Goal: Task Accomplishment & Management: Use online tool/utility

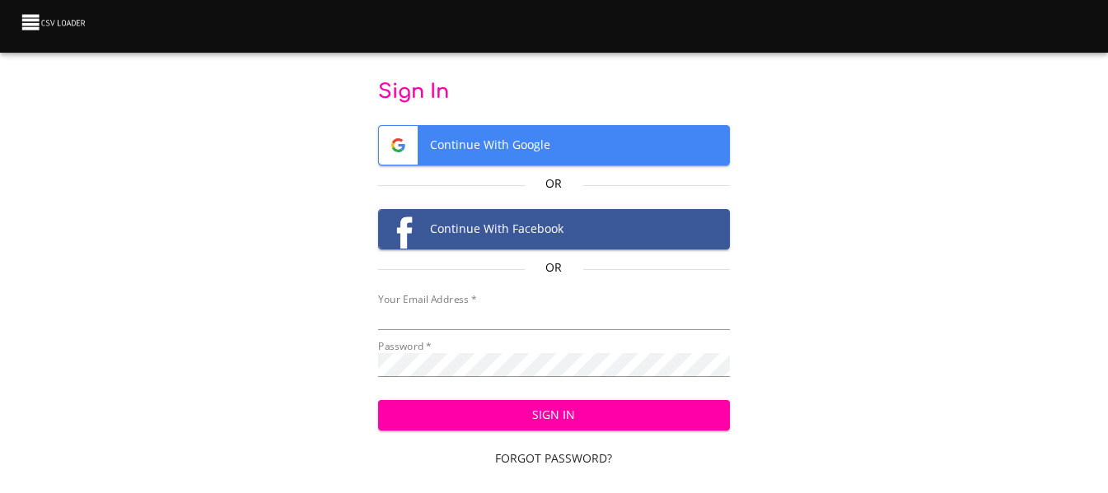
type input "cclaggett@k12.com"
click at [577, 415] on span "Sign In" at bounding box center [553, 415] width 325 height 21
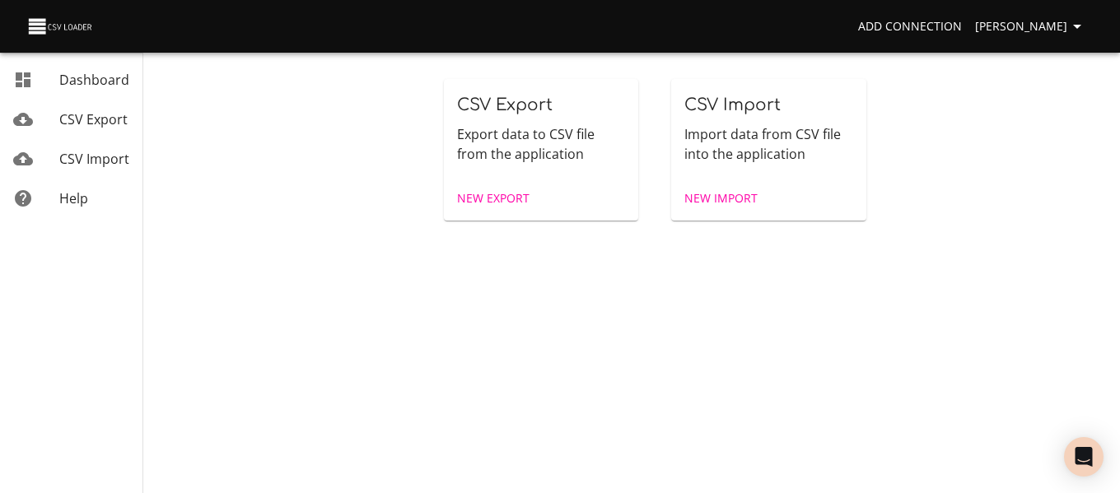
click at [746, 192] on span "New Import" at bounding box center [721, 199] width 73 height 21
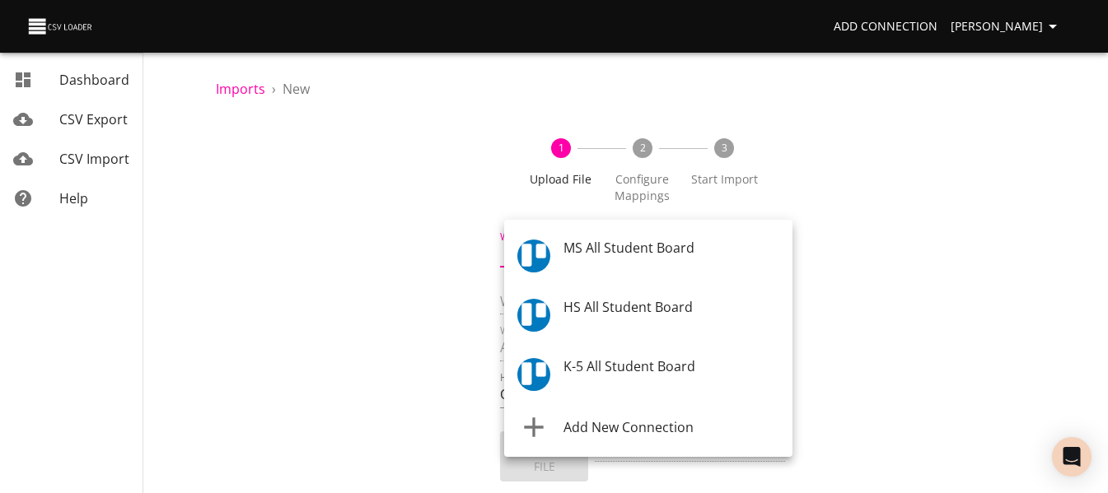
click at [654, 263] on body "Add Connection [PERSON_NAME] Dashboard CSV Export CSV Import Help Imports › New…" at bounding box center [554, 246] width 1108 height 493
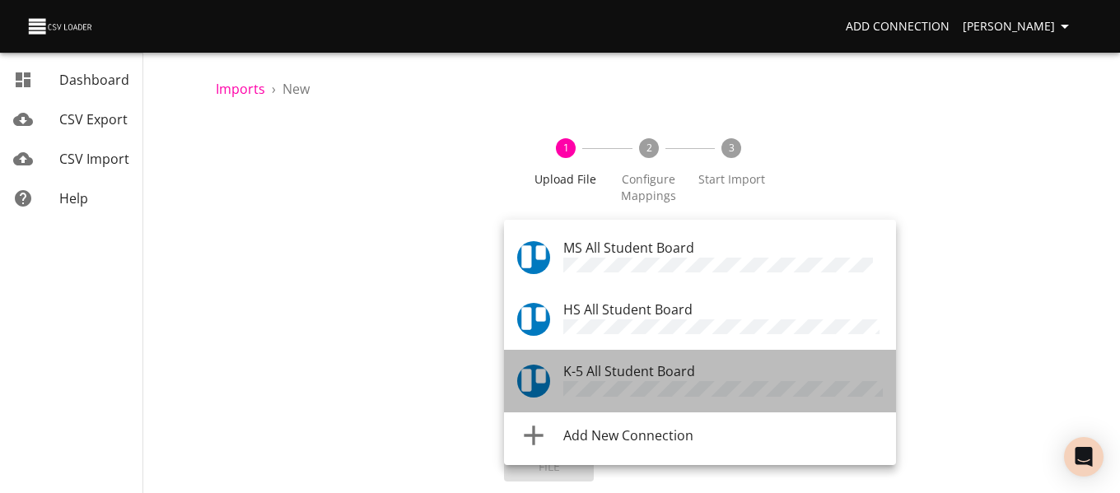
click at [648, 369] on span "K-5 All Student Board" at bounding box center [629, 371] width 132 height 18
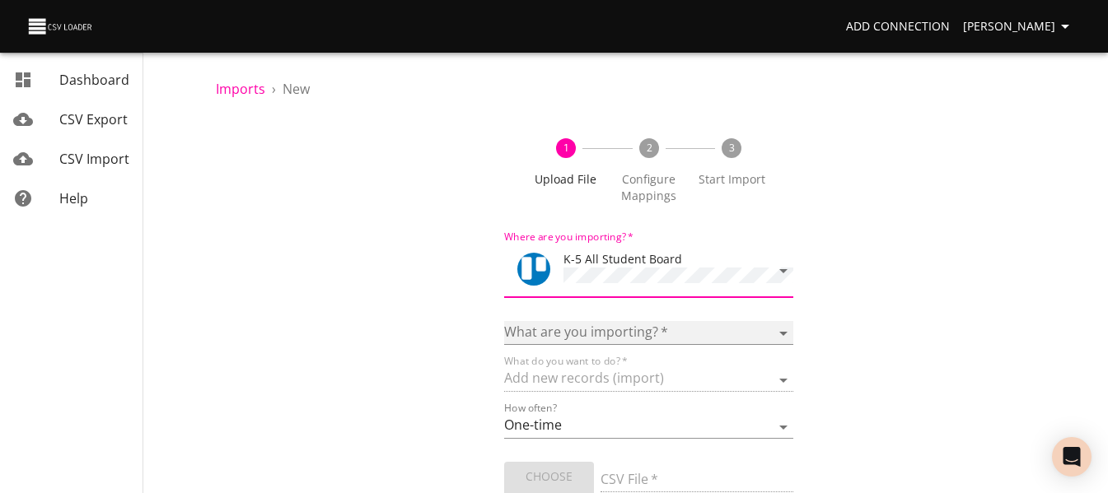
click at [638, 327] on select "Boards Cards Checkitems Checklists" at bounding box center [648, 333] width 288 height 24
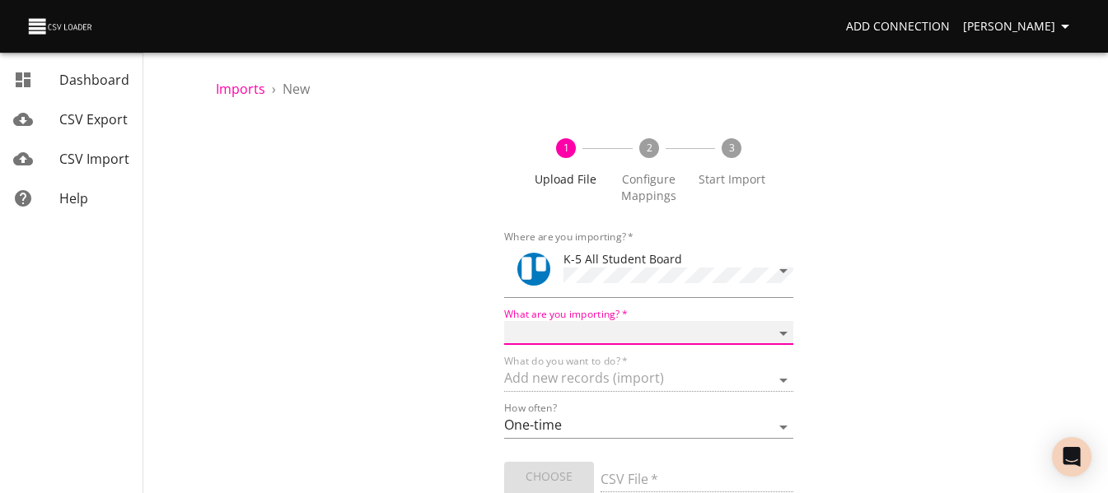
select select "cards"
click at [504, 321] on select "Boards Cards Checkitems Checklists" at bounding box center [648, 333] width 288 height 24
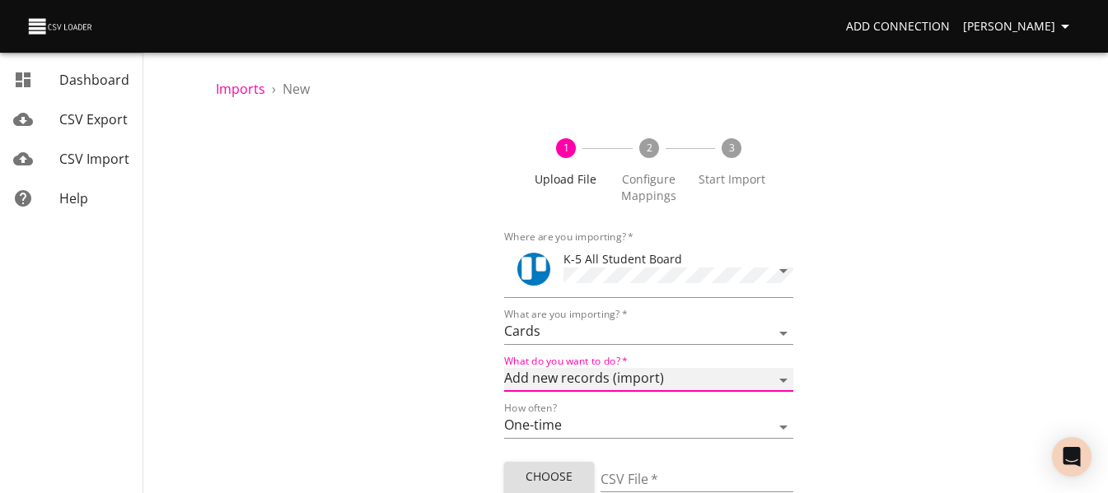
click at [633, 384] on select "Add new records (import) Update existing records (update) Add new and update ex…" at bounding box center [648, 380] width 288 height 24
select select "update"
click at [504, 368] on select "Add new records (import) Update existing records (update) Add new and update ex…" at bounding box center [648, 380] width 288 height 24
click at [573, 467] on span "Choose File" at bounding box center [548, 487] width 63 height 40
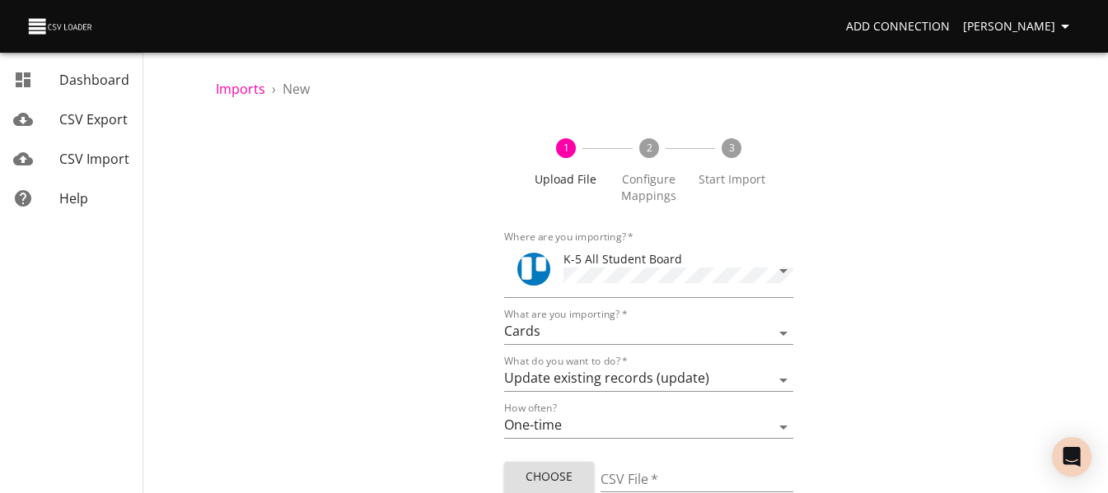
type input "ES 08222025 ORN desc update.csv"
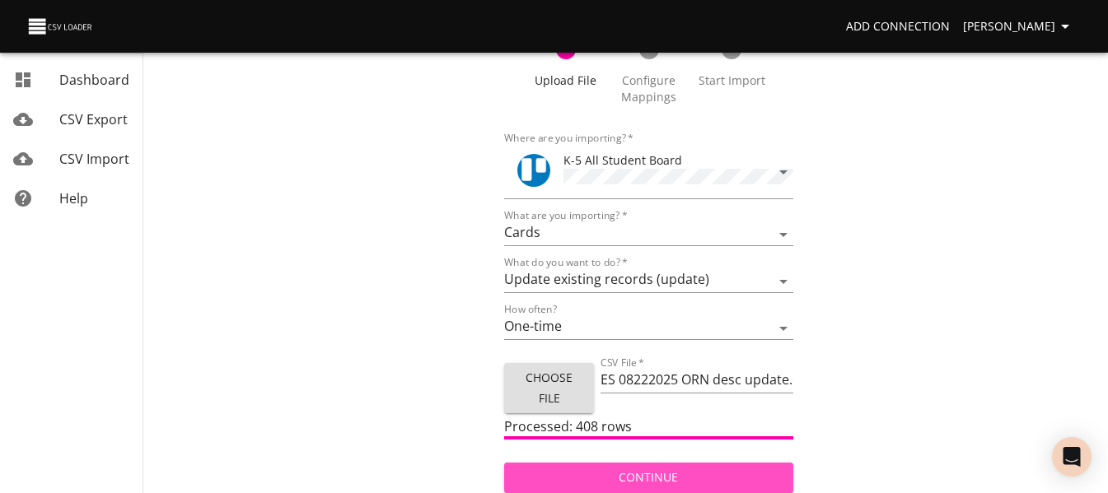
click at [615, 470] on span "Continue" at bounding box center [648, 478] width 262 height 21
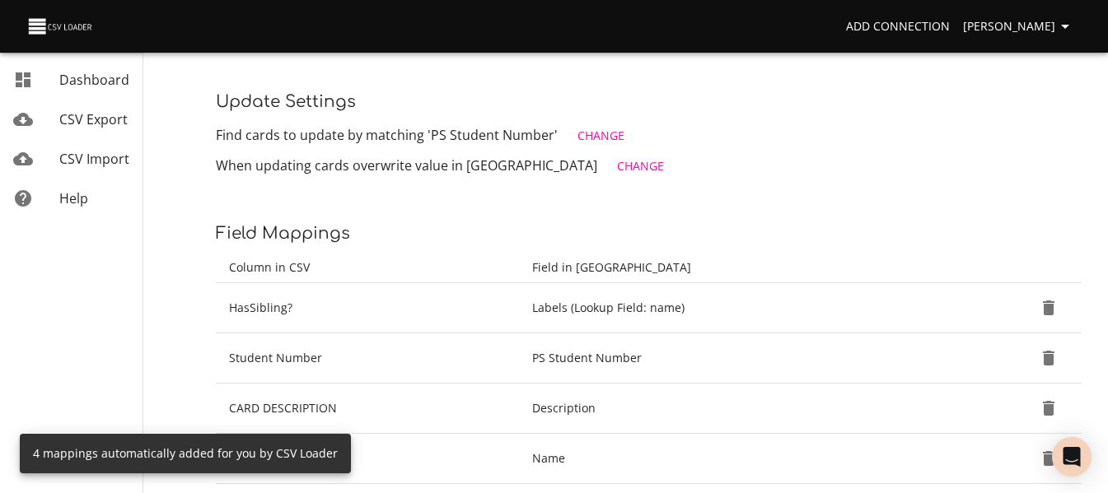
scroll to position [202, 0]
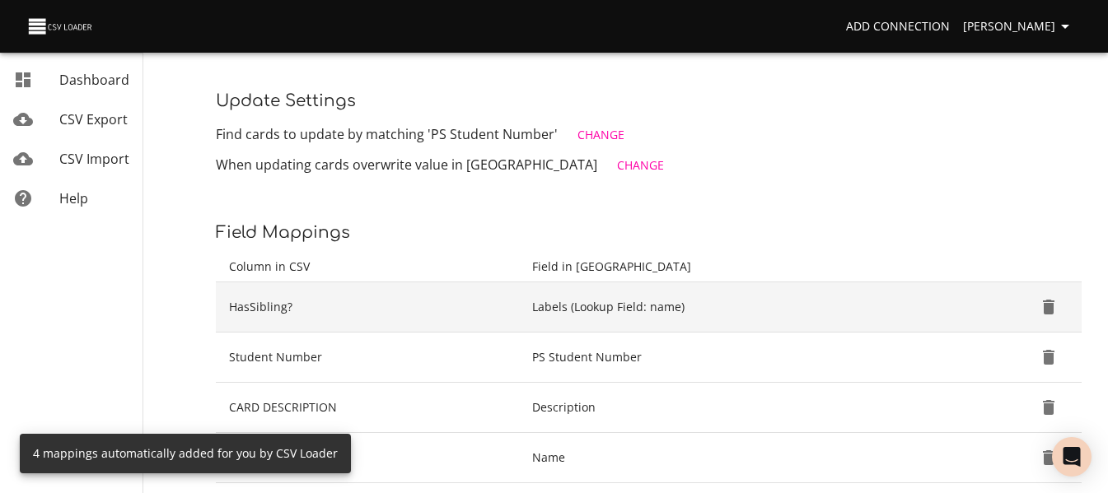
click at [1054, 303] on icon "Delete" at bounding box center [1049, 307] width 20 height 20
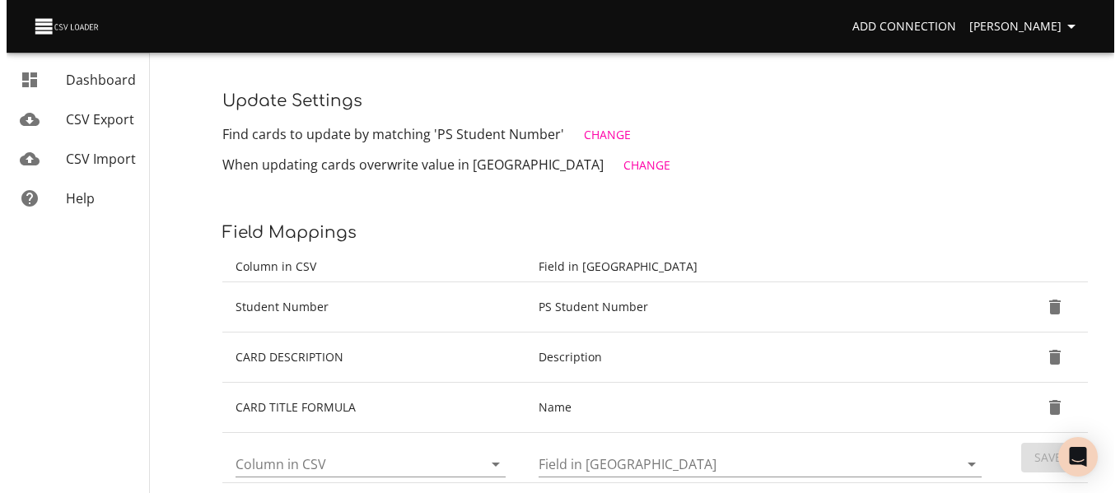
scroll to position [201, 0]
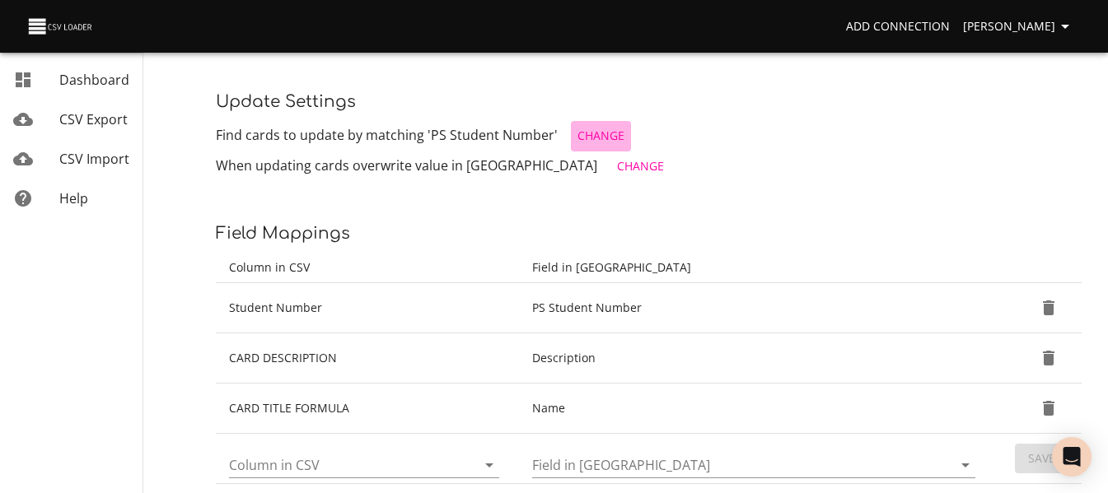
click at [604, 138] on span "Change" at bounding box center [600, 136] width 47 height 21
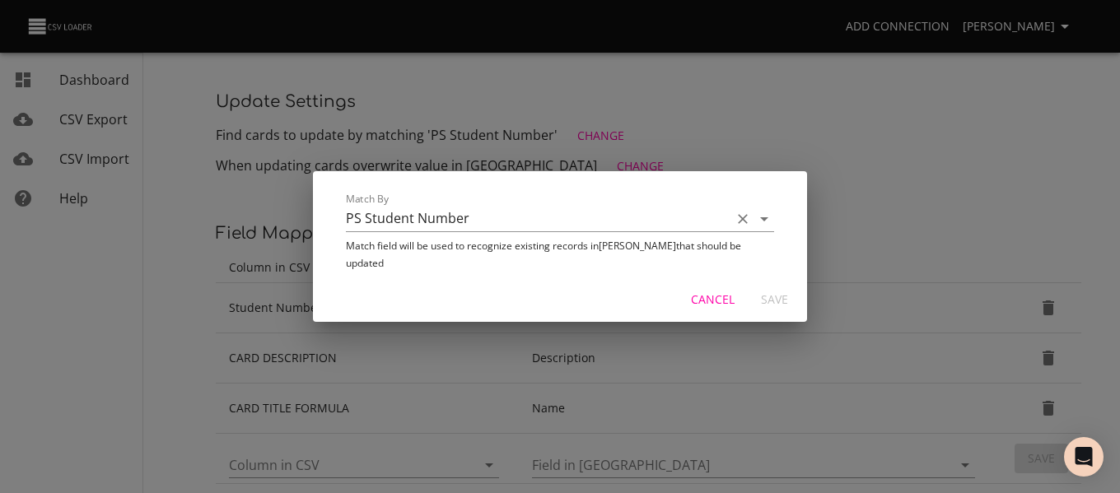
click at [768, 222] on icon "Open" at bounding box center [765, 219] width 20 height 20
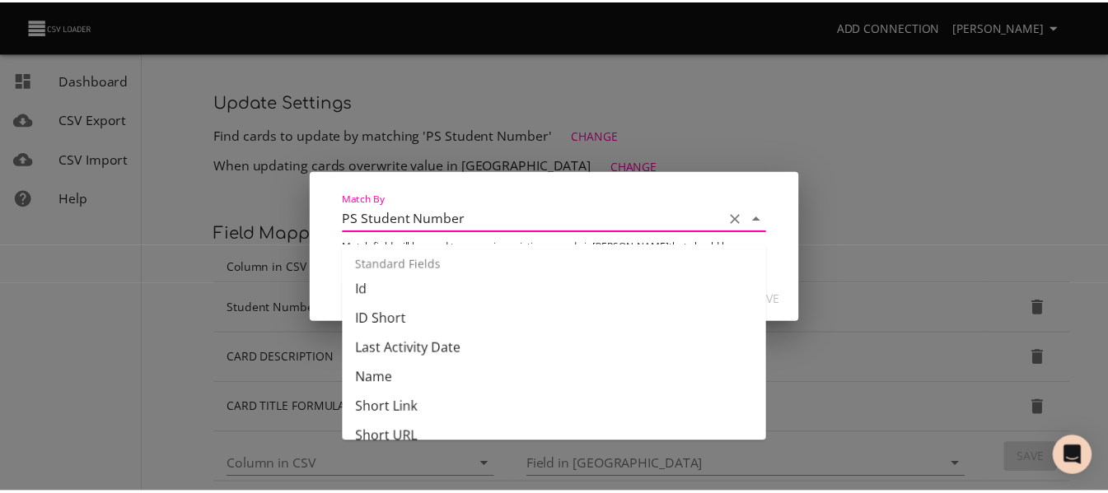
scroll to position [225, 0]
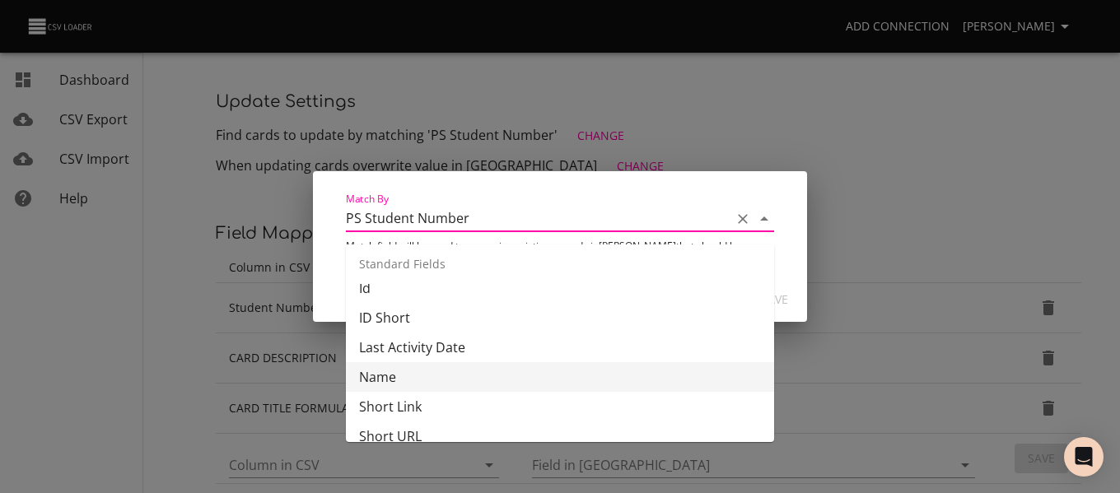
click at [624, 370] on li "Name" at bounding box center [560, 377] width 428 height 30
type input "Name"
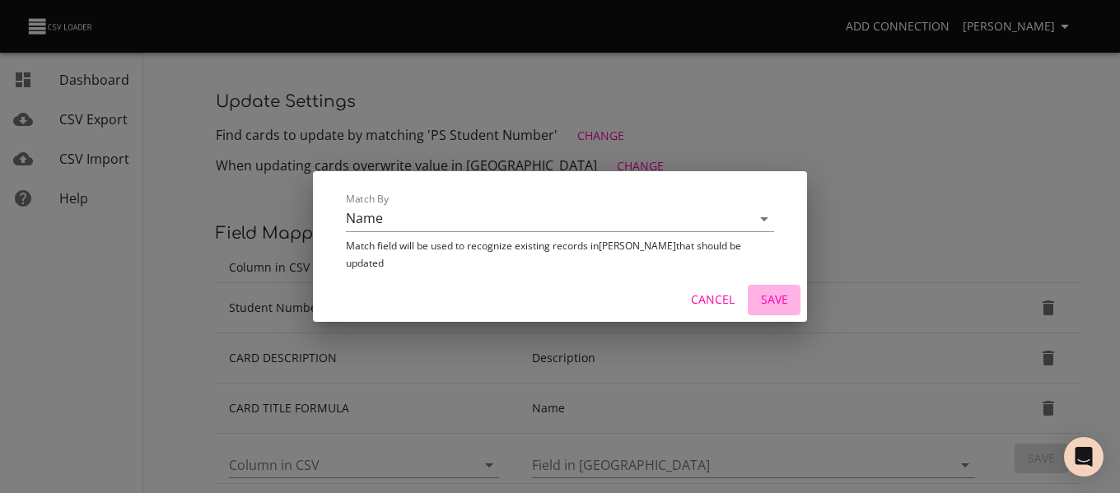
click at [769, 290] on span "Save" at bounding box center [775, 300] width 40 height 21
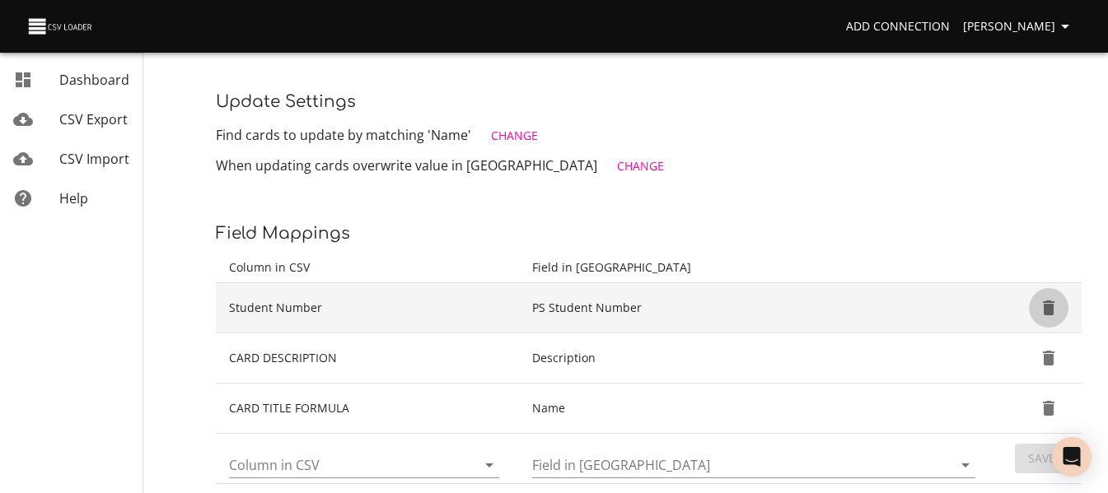
click at [1044, 306] on icon "Delete" at bounding box center [1049, 308] width 12 height 15
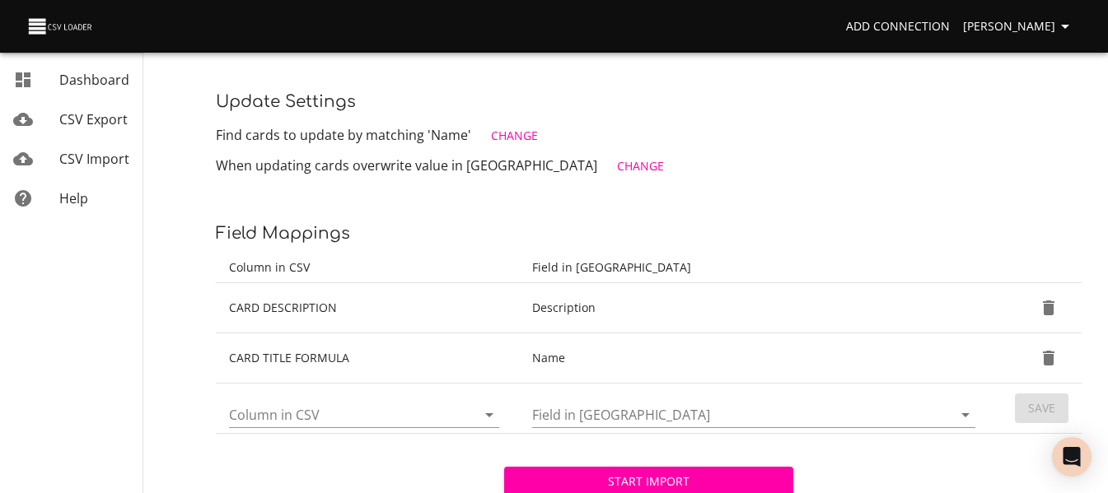
click at [966, 171] on p "When updating cards overwrite value in [PERSON_NAME] Change" at bounding box center [649, 167] width 866 height 30
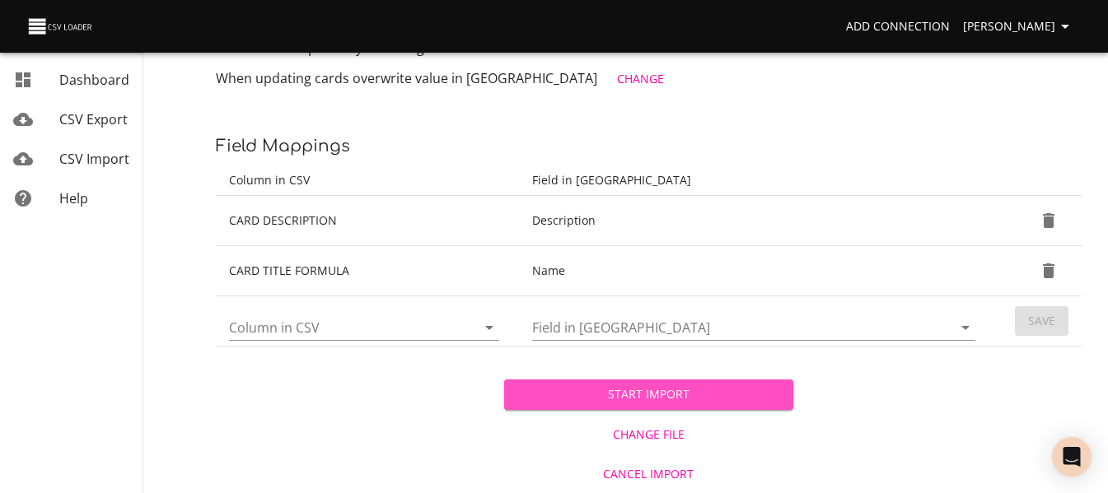
click at [711, 404] on span "Start Import" at bounding box center [648, 395] width 262 height 21
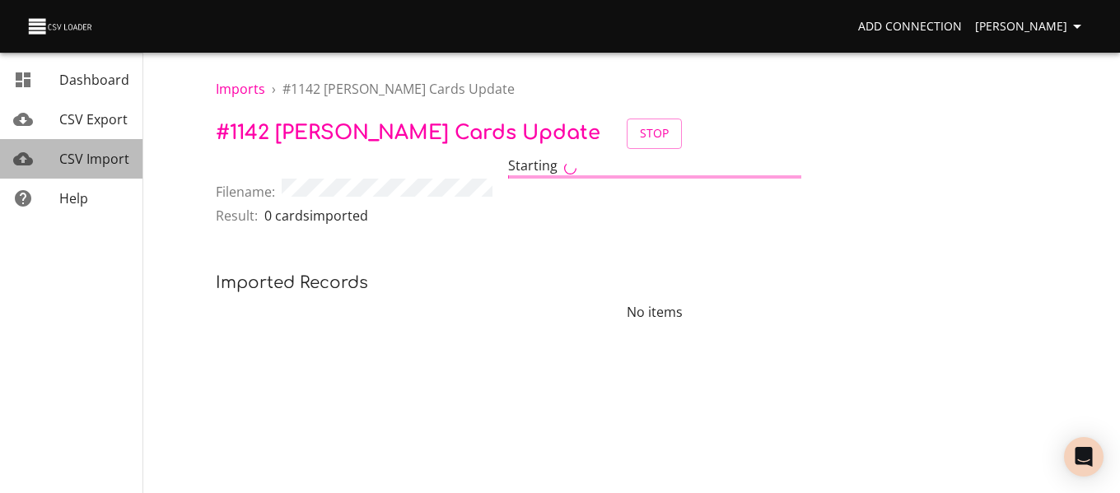
click at [91, 154] on span "CSV Import" at bounding box center [94, 159] width 70 height 18
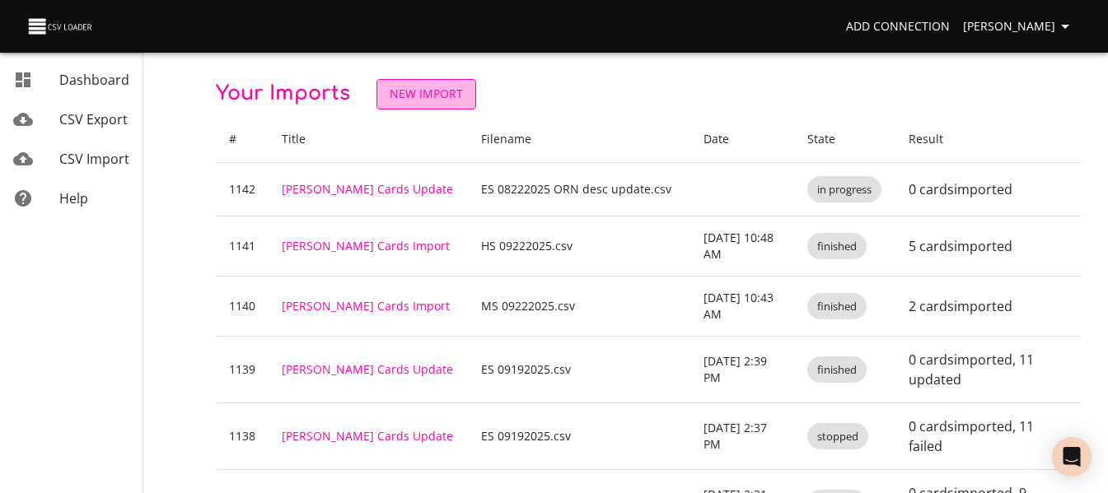
click at [432, 98] on span "New Import" at bounding box center [426, 94] width 73 height 21
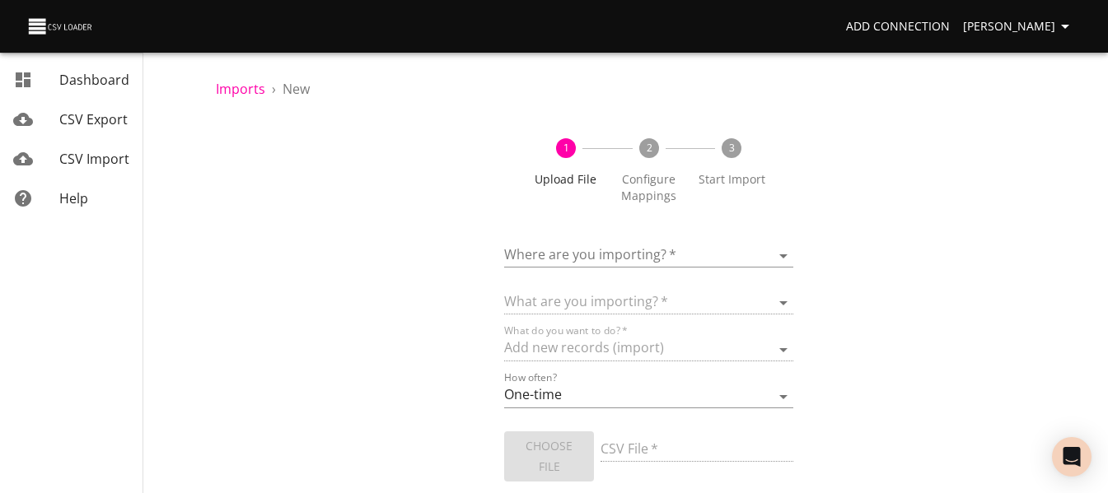
click at [662, 264] on body "Add Connection [PERSON_NAME] Dashboard CSV Export CSV Import Help Imports › New…" at bounding box center [554, 246] width 1108 height 493
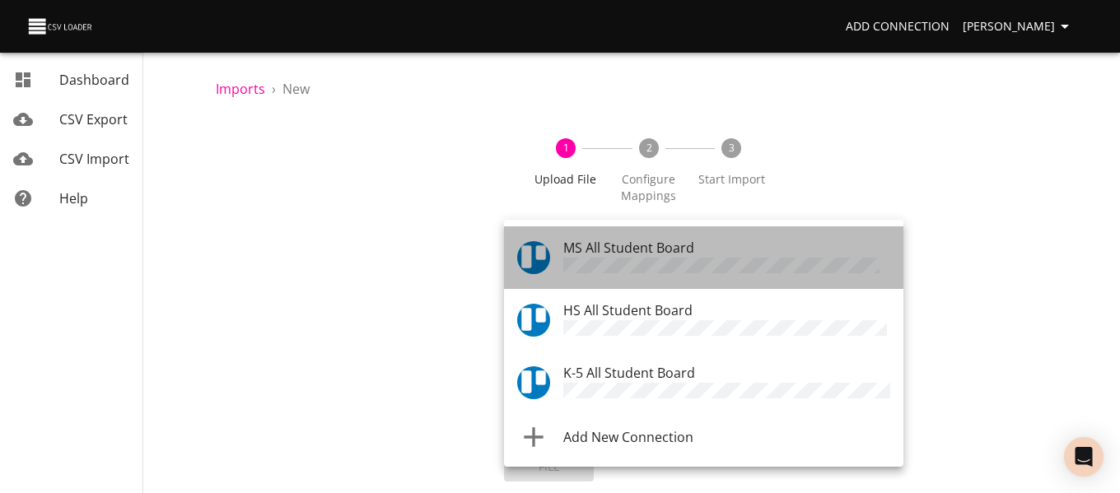
click at [652, 252] on span "MS All Student Board" at bounding box center [628, 248] width 131 height 18
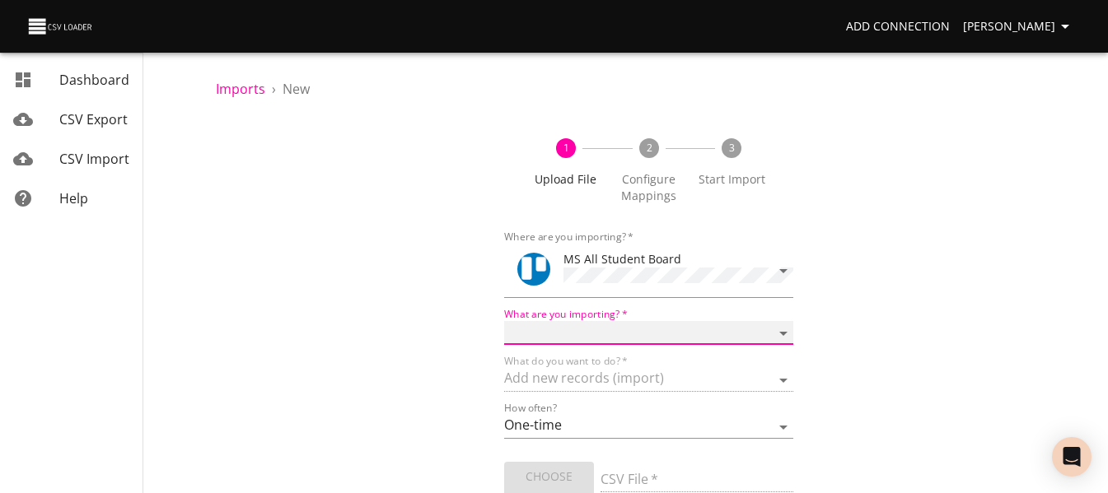
click at [619, 329] on select "Boards Cards Checkitems Checklists" at bounding box center [648, 333] width 288 height 24
select select "cards"
click at [504, 321] on select "Boards Cards Checkitems Checklists" at bounding box center [648, 333] width 288 height 24
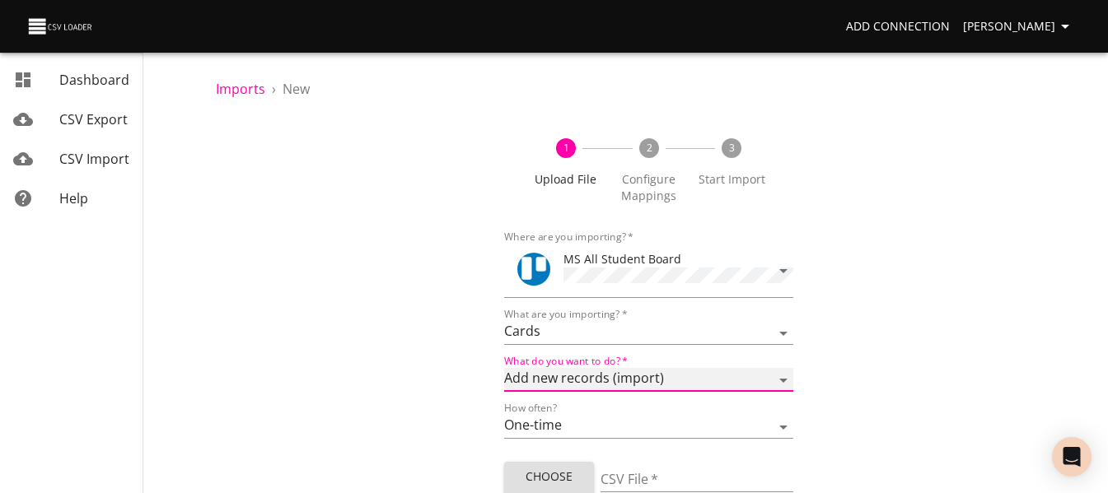
click at [612, 381] on select "Add new records (import) Update existing records (update) Add new and update ex…" at bounding box center [648, 380] width 288 height 24
select select "update"
click at [504, 368] on select "Add new records (import) Update existing records (update) Add new and update ex…" at bounding box center [648, 380] width 288 height 24
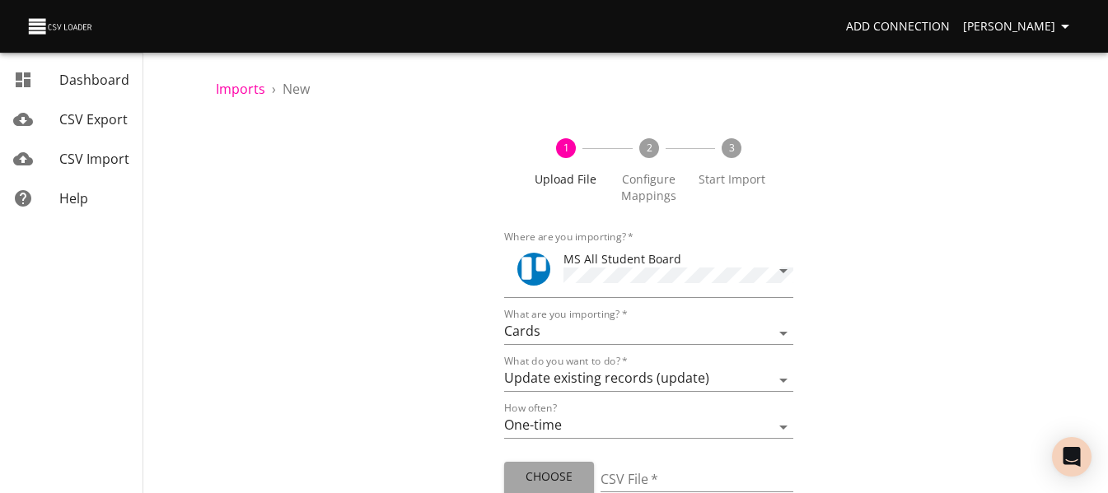
click at [570, 474] on span "Choose File" at bounding box center [548, 487] width 63 height 40
type input "MS 08222025 ORN desc update.csv"
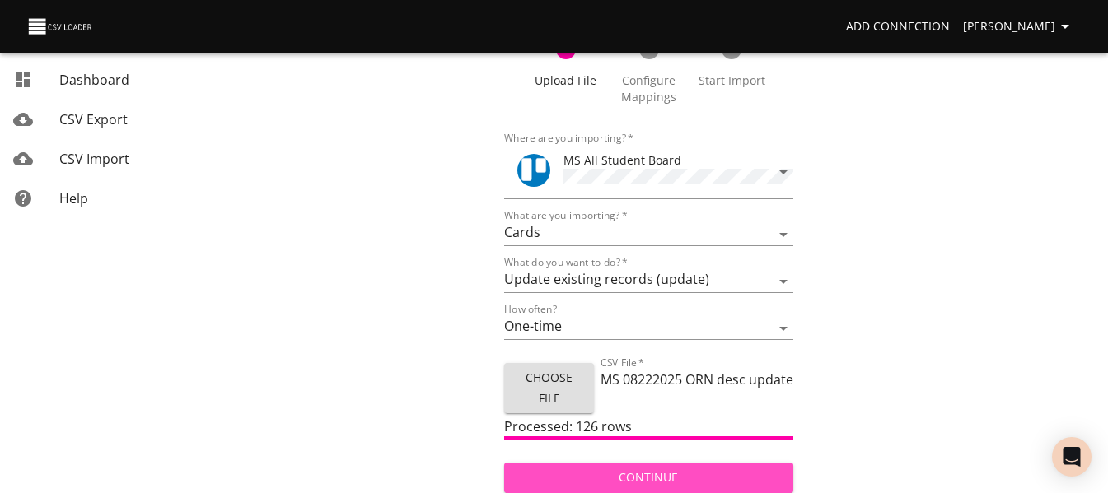
click at [666, 474] on span "Continue" at bounding box center [648, 478] width 262 height 21
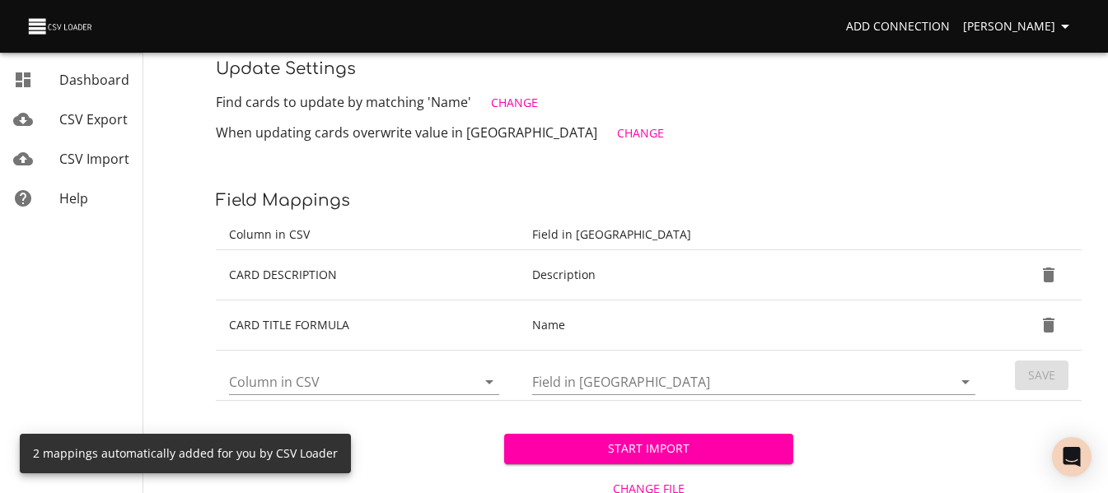
scroll to position [244, 0]
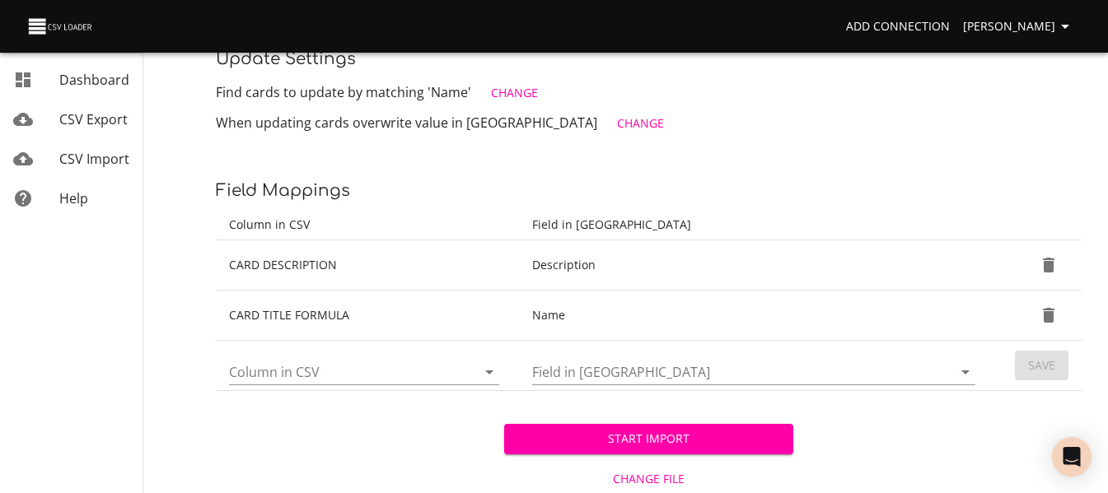
click at [679, 436] on span "Start Import" at bounding box center [648, 439] width 262 height 21
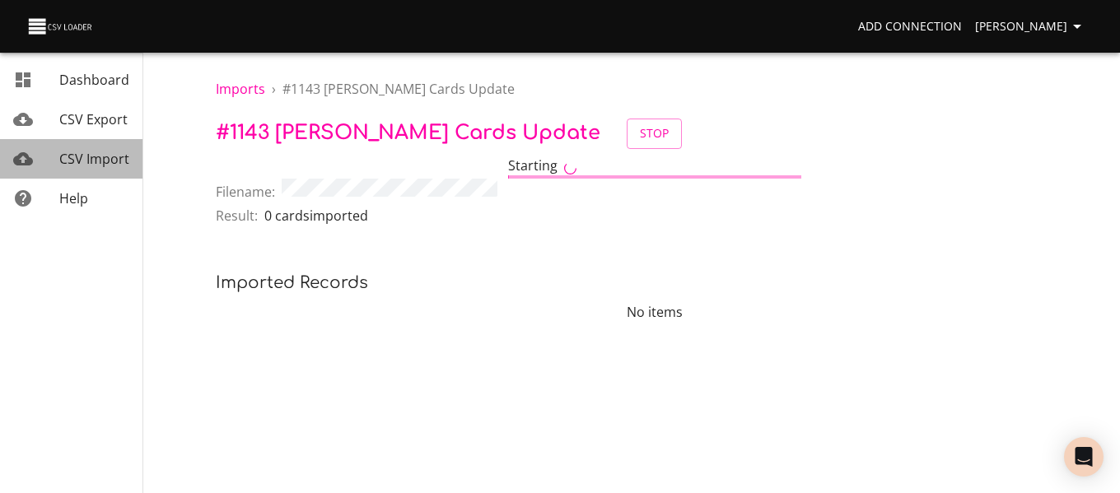
click at [114, 162] on span "CSV Import" at bounding box center [94, 159] width 70 height 18
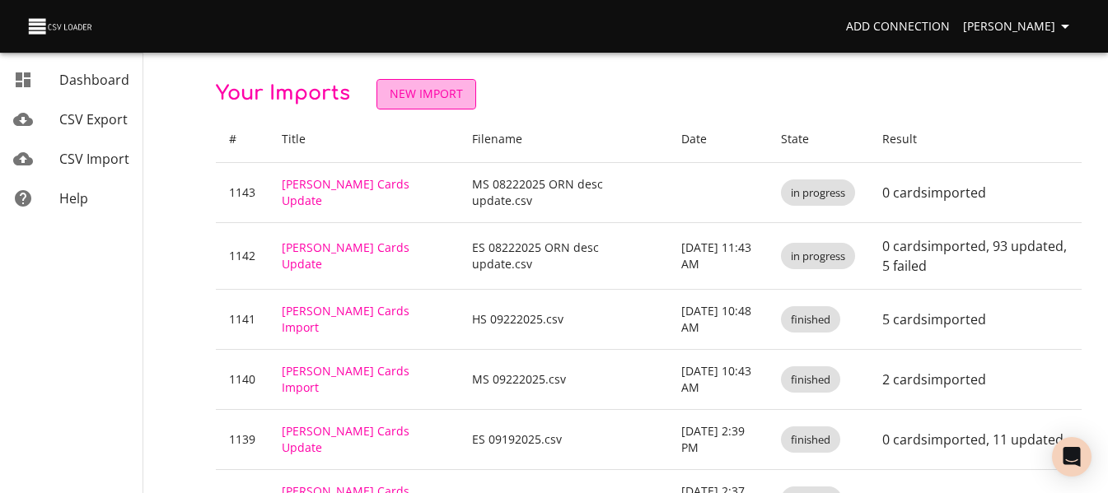
click at [410, 105] on link "New Import" at bounding box center [426, 94] width 100 height 30
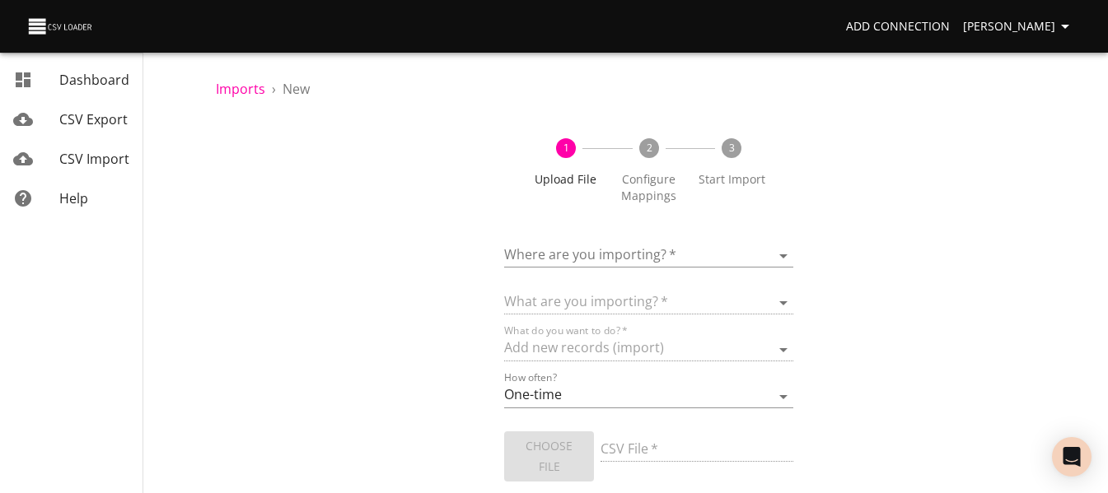
click at [582, 261] on body "Add Connection [PERSON_NAME] Dashboard CSV Export CSV Import Help Imports › New…" at bounding box center [554, 246] width 1108 height 493
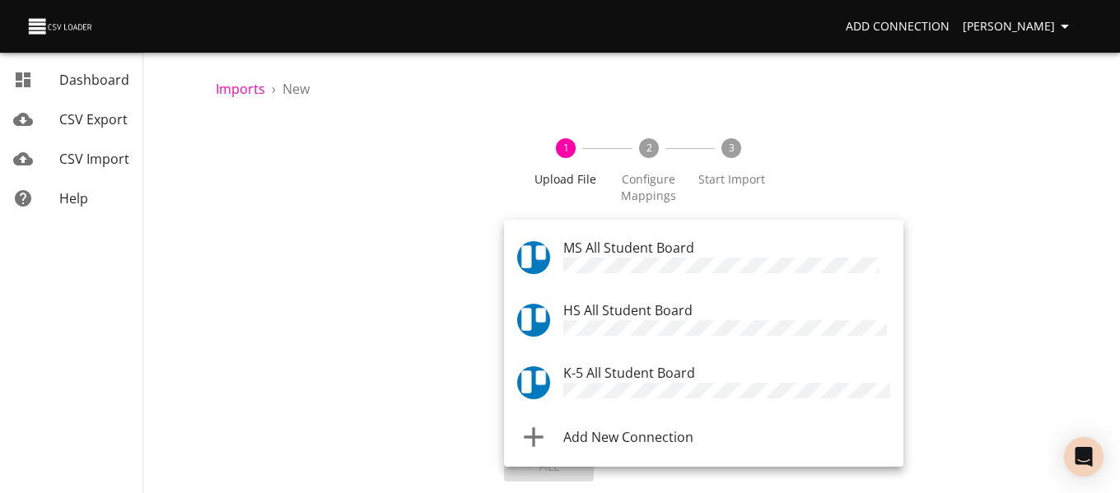
click at [588, 311] on span "HS All Student Board" at bounding box center [627, 310] width 129 height 18
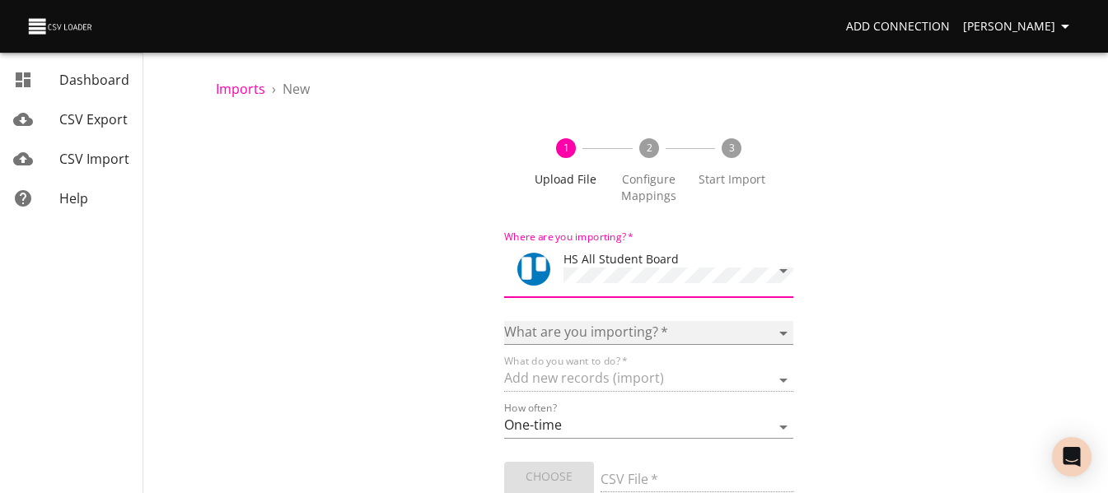
click at [578, 332] on select "Boards Cards Checkitems Checklists" at bounding box center [648, 333] width 288 height 24
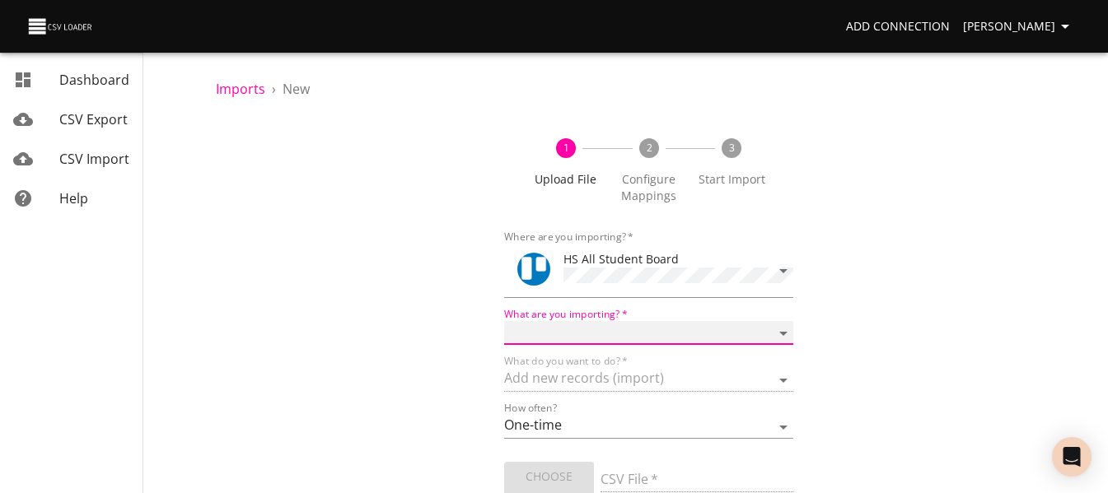
select select "cards"
click at [504, 321] on select "Boards Cards Checkitems Checklists" at bounding box center [648, 333] width 288 height 24
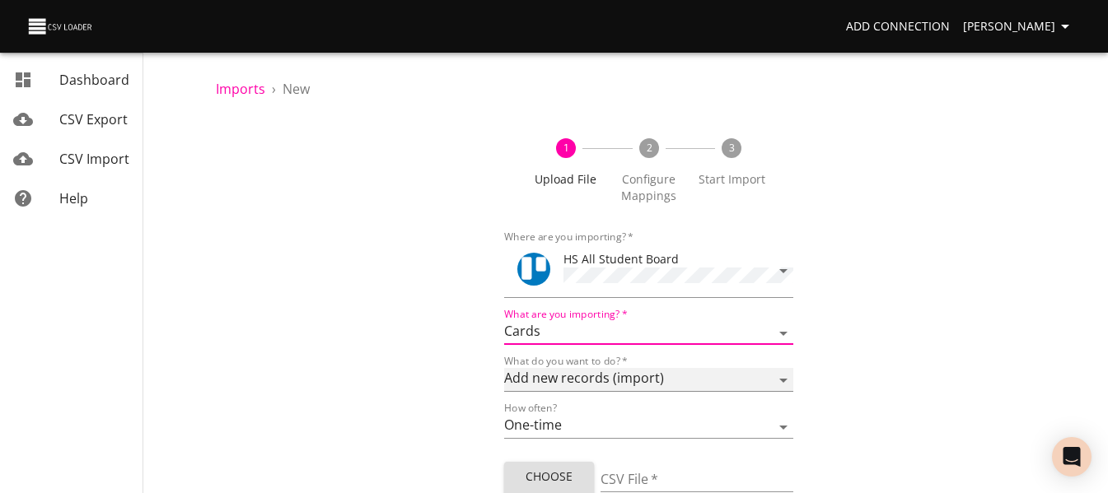
click at [563, 375] on select "Add new records (import) Update existing records (update) Add new and update ex…" at bounding box center [648, 380] width 288 height 24
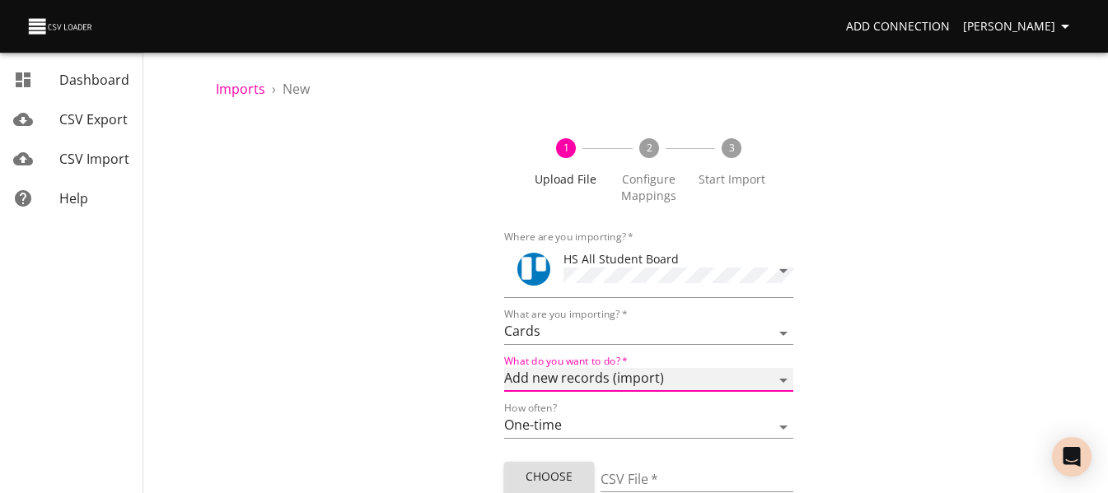
select select "update"
click at [504, 368] on select "Add new records (import) Update existing records (update) Add new and update ex…" at bounding box center [648, 380] width 288 height 24
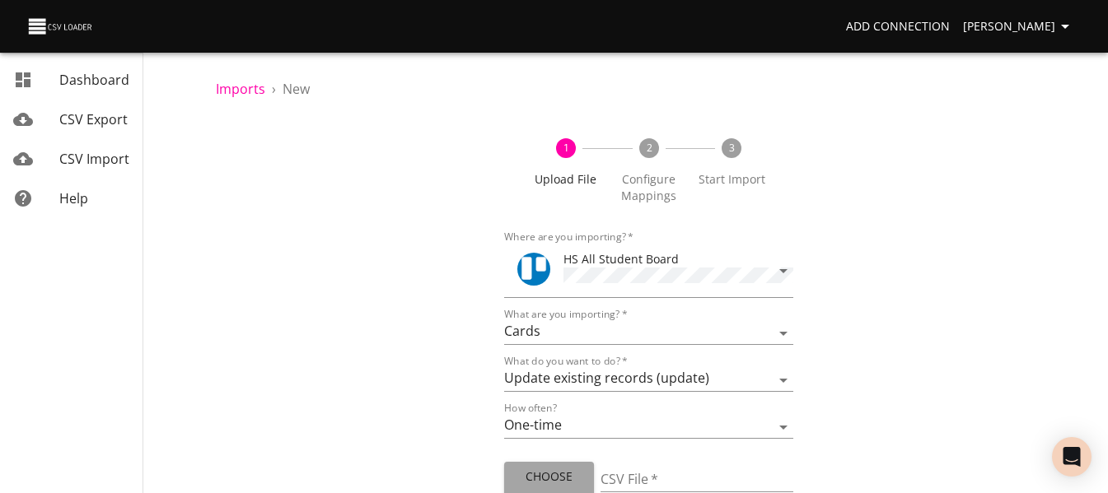
click at [555, 468] on span "Choose File" at bounding box center [548, 487] width 63 height 40
type input "HS 08222025 ORN desc update.csv"
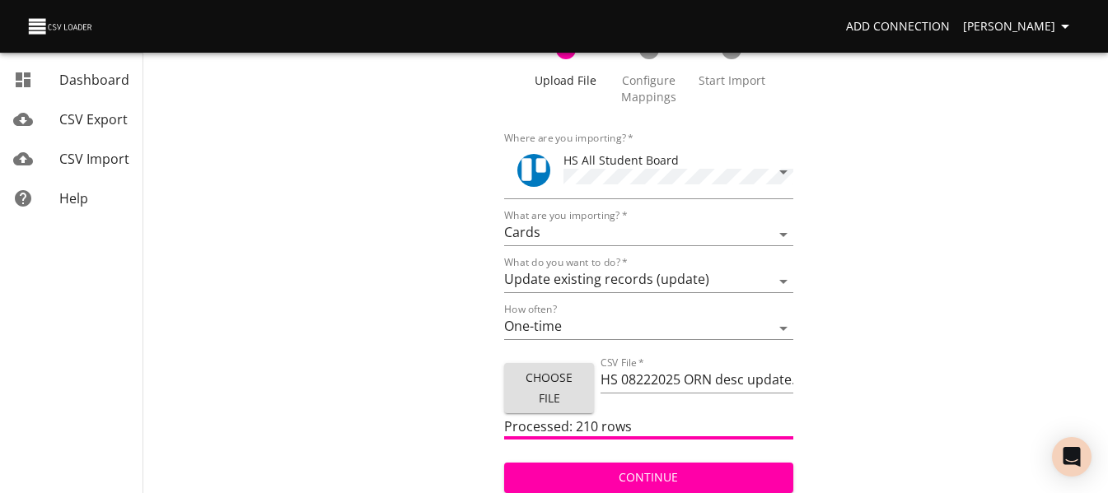
click at [578, 470] on span "Continue" at bounding box center [648, 478] width 262 height 21
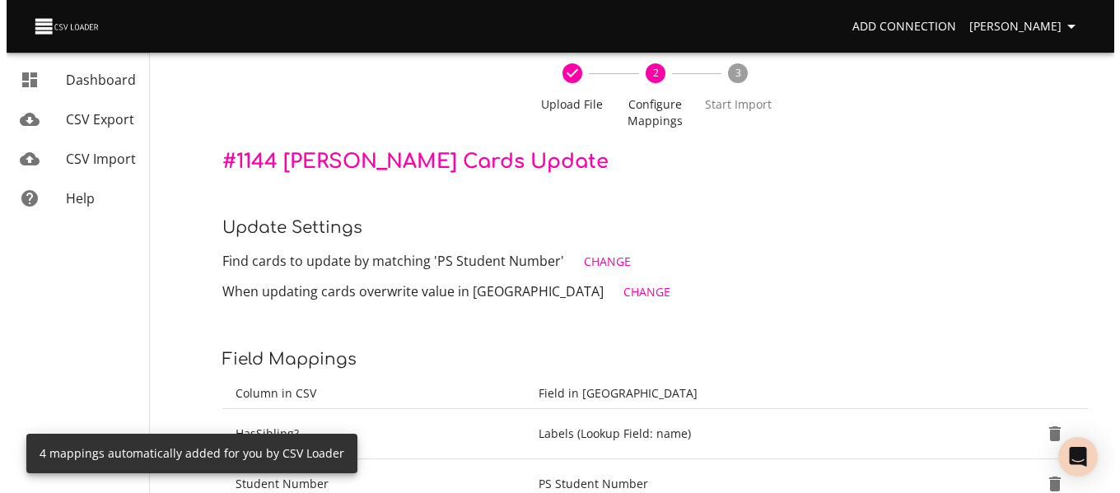
scroll to position [76, 0]
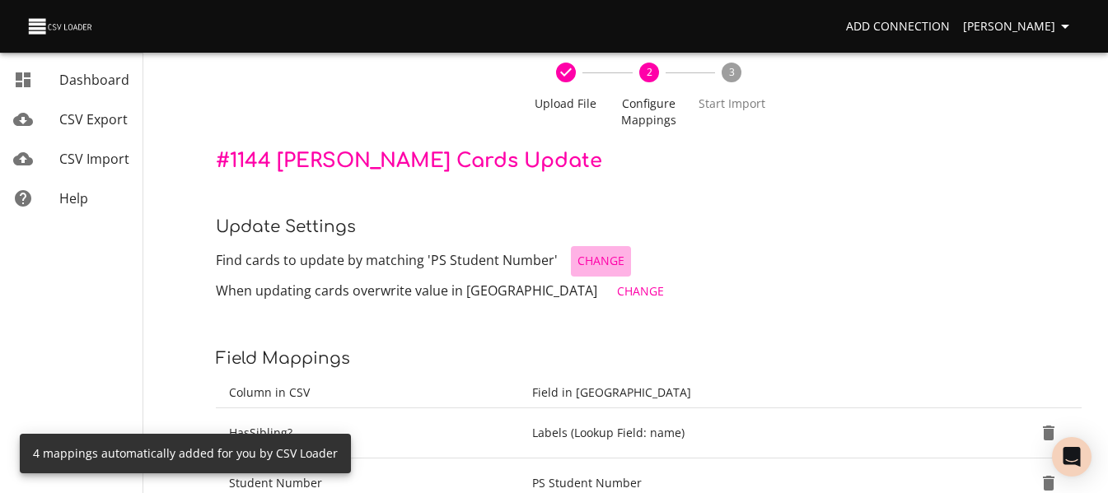
click at [591, 266] on span "Change" at bounding box center [600, 261] width 47 height 21
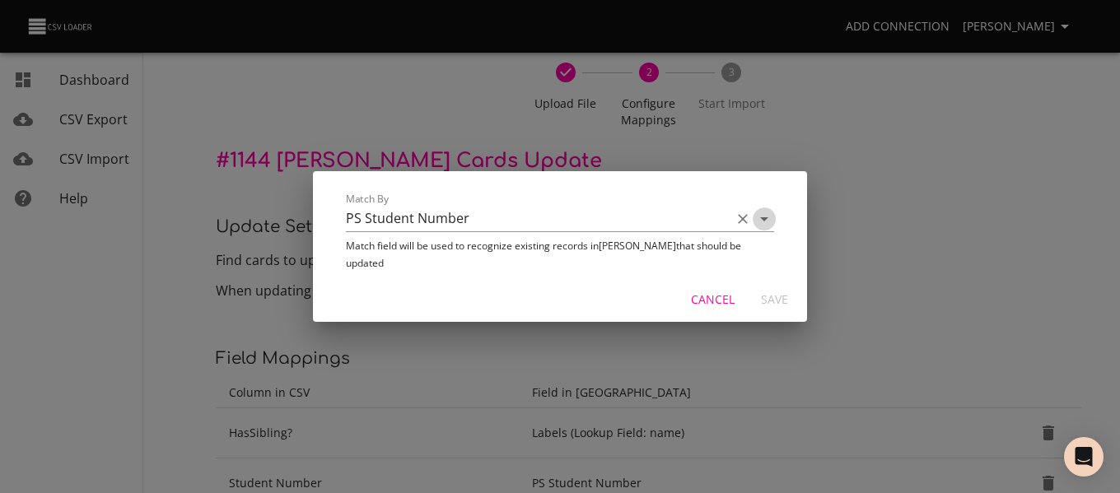
click at [764, 222] on icon "Open" at bounding box center [764, 219] width 8 height 4
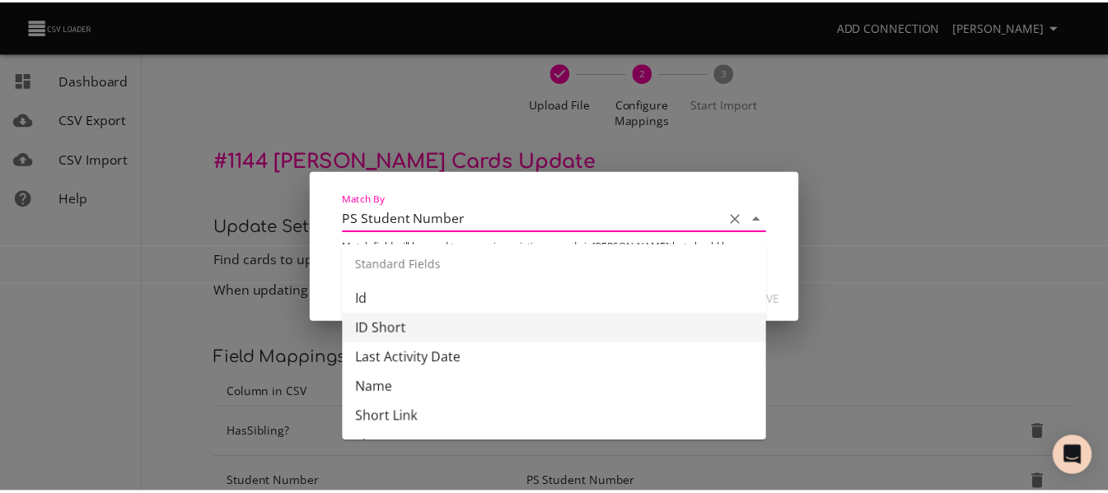
scroll to position [215, 0]
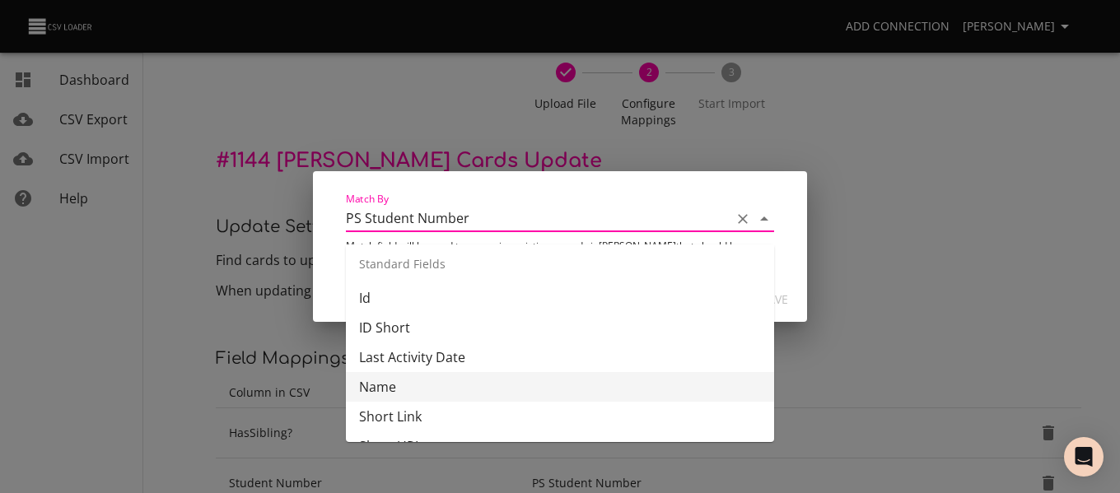
click at [673, 378] on li "Name" at bounding box center [560, 387] width 428 height 30
type input "Name"
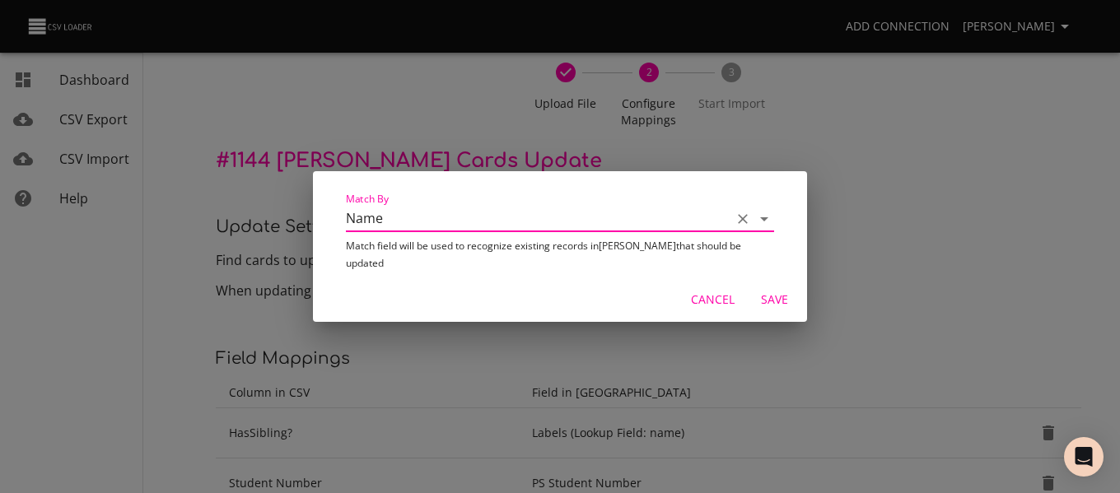
click at [771, 294] on span "Save" at bounding box center [775, 300] width 40 height 21
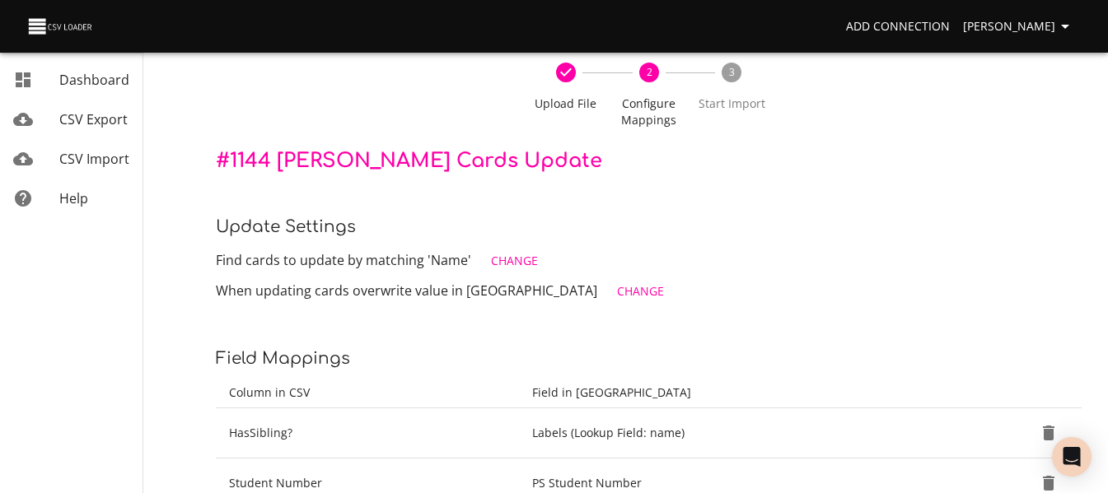
click at [876, 291] on p "When updating cards overwrite value in [PERSON_NAME] Change" at bounding box center [649, 292] width 866 height 30
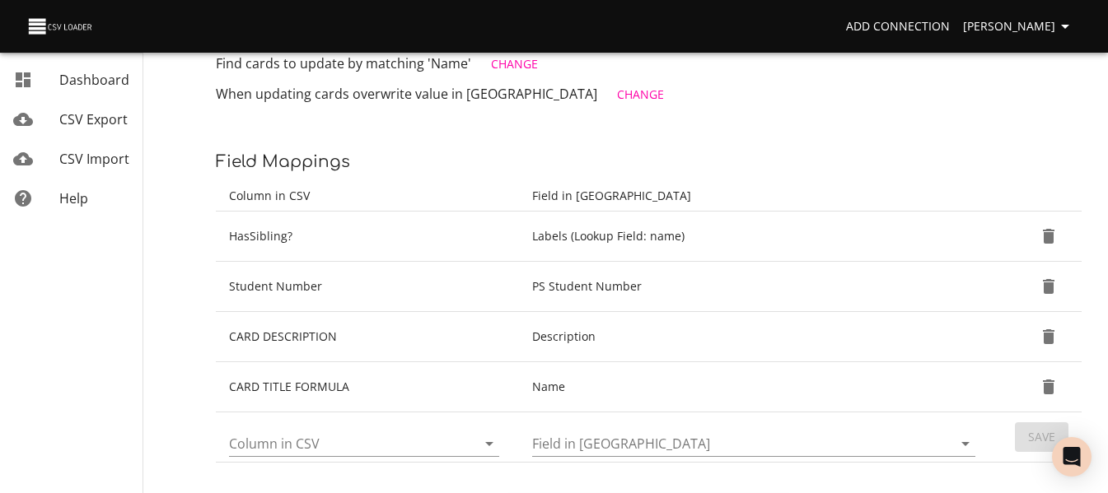
scroll to position [273, 0]
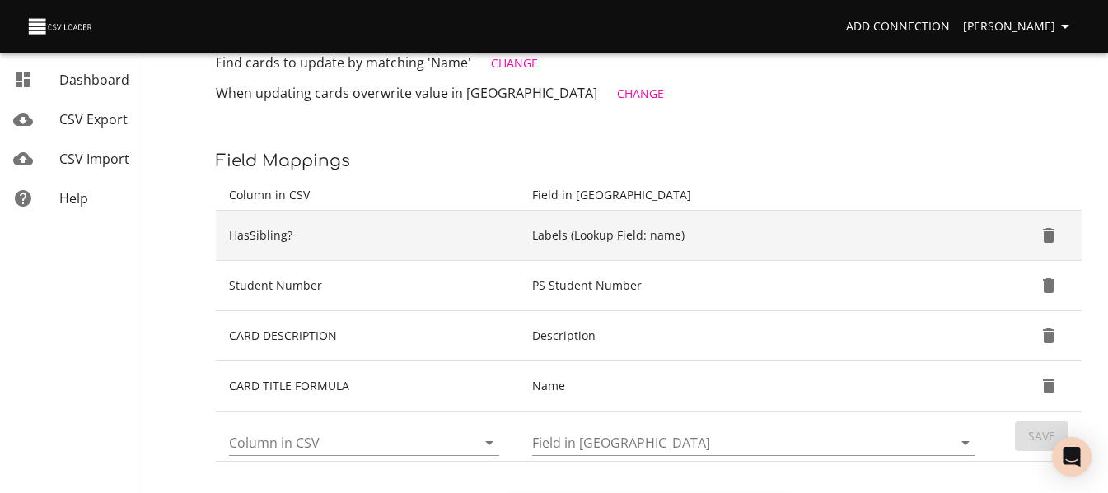
click at [1046, 231] on icon "Delete" at bounding box center [1049, 235] width 12 height 15
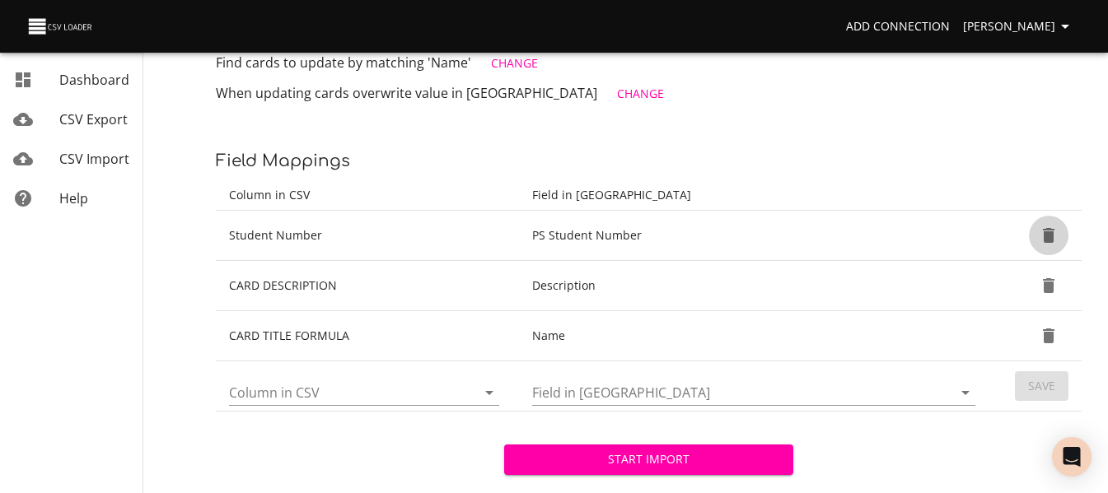
click at [1046, 231] on icon "Delete" at bounding box center [1049, 235] width 12 height 15
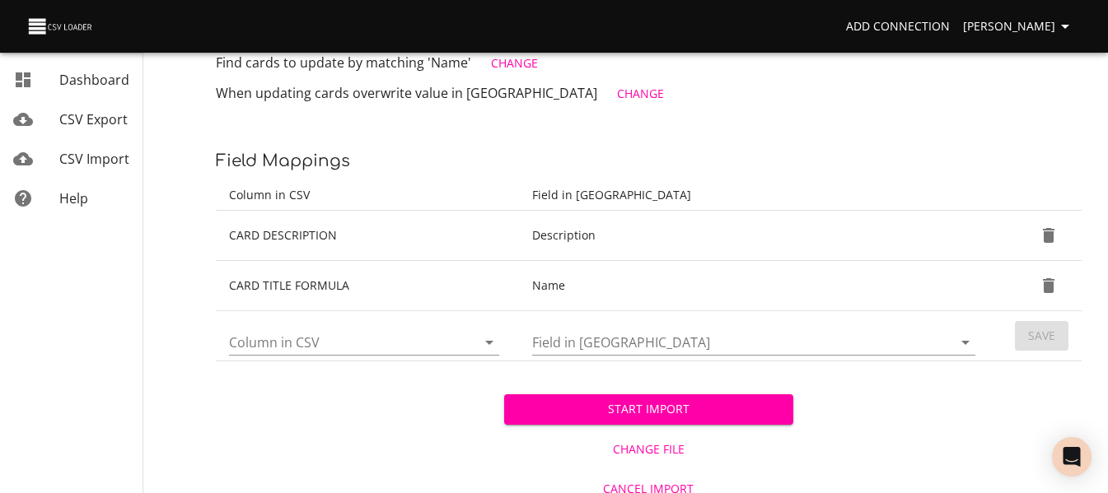
click at [697, 414] on span "Start Import" at bounding box center [648, 410] width 262 height 21
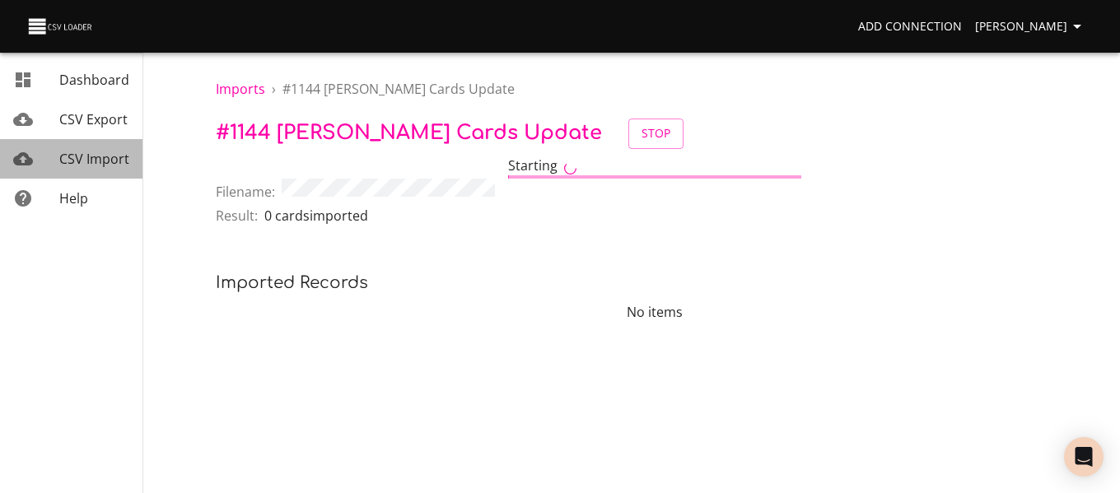
click at [105, 150] on span "CSV Import" at bounding box center [94, 159] width 70 height 18
